Goal: Task Accomplishment & Management: Complete application form

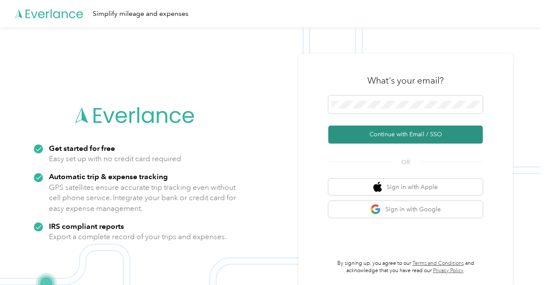
click at [398, 142] on button "Continue with Email / SSO" at bounding box center [405, 135] width 154 height 18
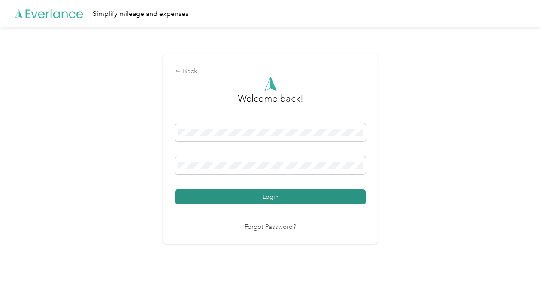
click at [274, 197] on button "Login" at bounding box center [270, 197] width 190 height 15
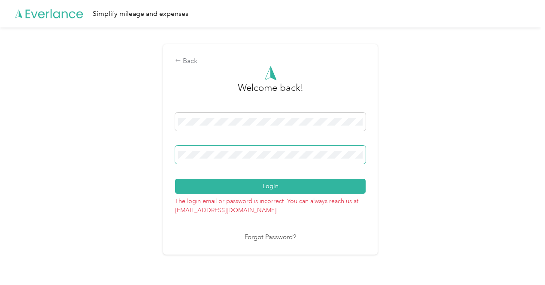
click at [227, 148] on span at bounding box center [270, 155] width 190 height 18
click at [229, 163] on span at bounding box center [270, 155] width 190 height 18
click at [228, 159] on span at bounding box center [270, 155] width 190 height 18
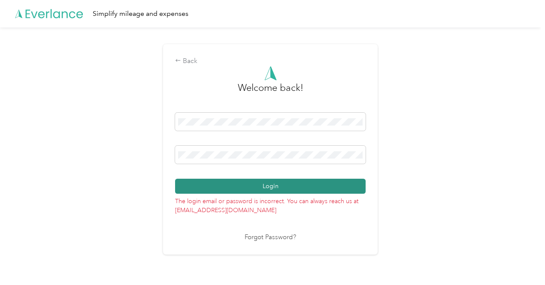
click at [253, 182] on button "Login" at bounding box center [270, 186] width 190 height 15
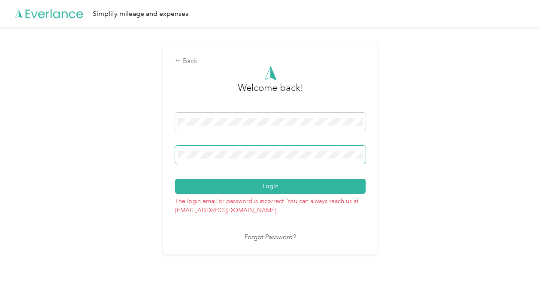
click at [228, 161] on span at bounding box center [270, 155] width 190 height 18
click at [226, 150] on span at bounding box center [270, 155] width 190 height 18
click at [226, 151] on span at bounding box center [270, 155] width 190 height 18
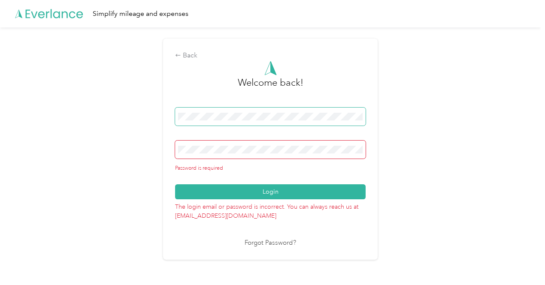
click at [284, 109] on span at bounding box center [270, 117] width 190 height 18
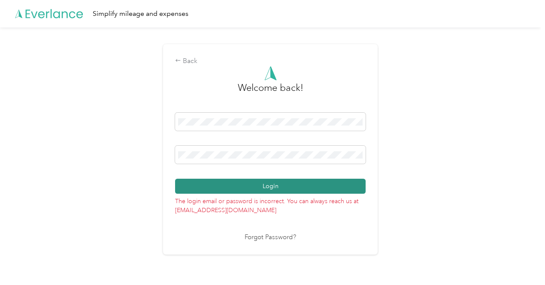
click at [251, 186] on button "Login" at bounding box center [270, 186] width 190 height 15
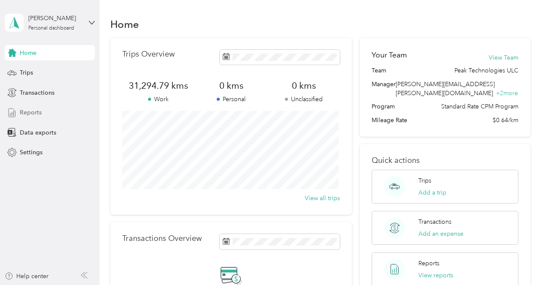
click at [36, 109] on span "Reports" at bounding box center [31, 112] width 22 height 9
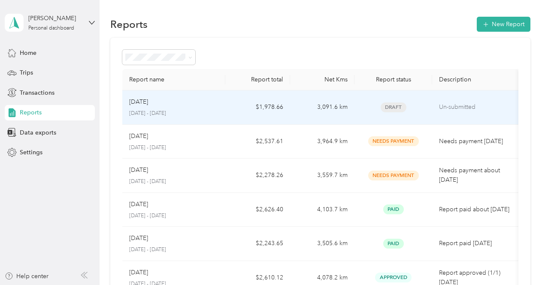
click at [158, 105] on div "[DATE]" at bounding box center [174, 101] width 90 height 9
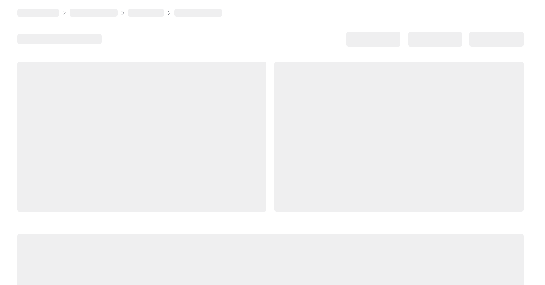
click at [158, 105] on div at bounding box center [141, 137] width 249 height 150
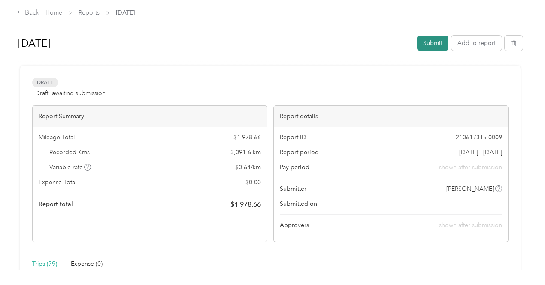
click at [423, 45] on button "Submit" at bounding box center [432, 43] width 31 height 15
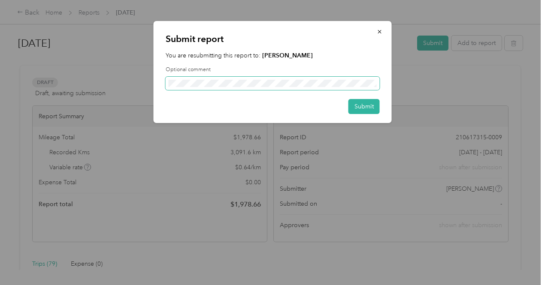
click at [177, 87] on span at bounding box center [273, 84] width 214 height 14
click at [357, 106] on button "Submit" at bounding box center [363, 106] width 31 height 15
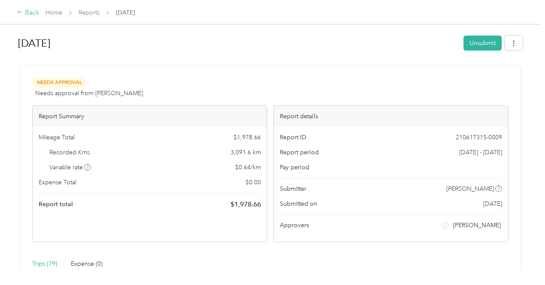
click at [20, 9] on div "Back" at bounding box center [28, 13] width 22 height 10
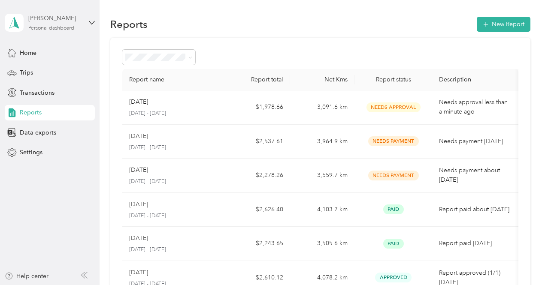
click at [81, 25] on div "[PERSON_NAME] Personal dashboard" at bounding box center [55, 22] width 54 height 17
click at [43, 66] on div "Log out" at bounding box center [28, 70] width 33 height 9
